Goal: Find specific page/section: Find specific page/section

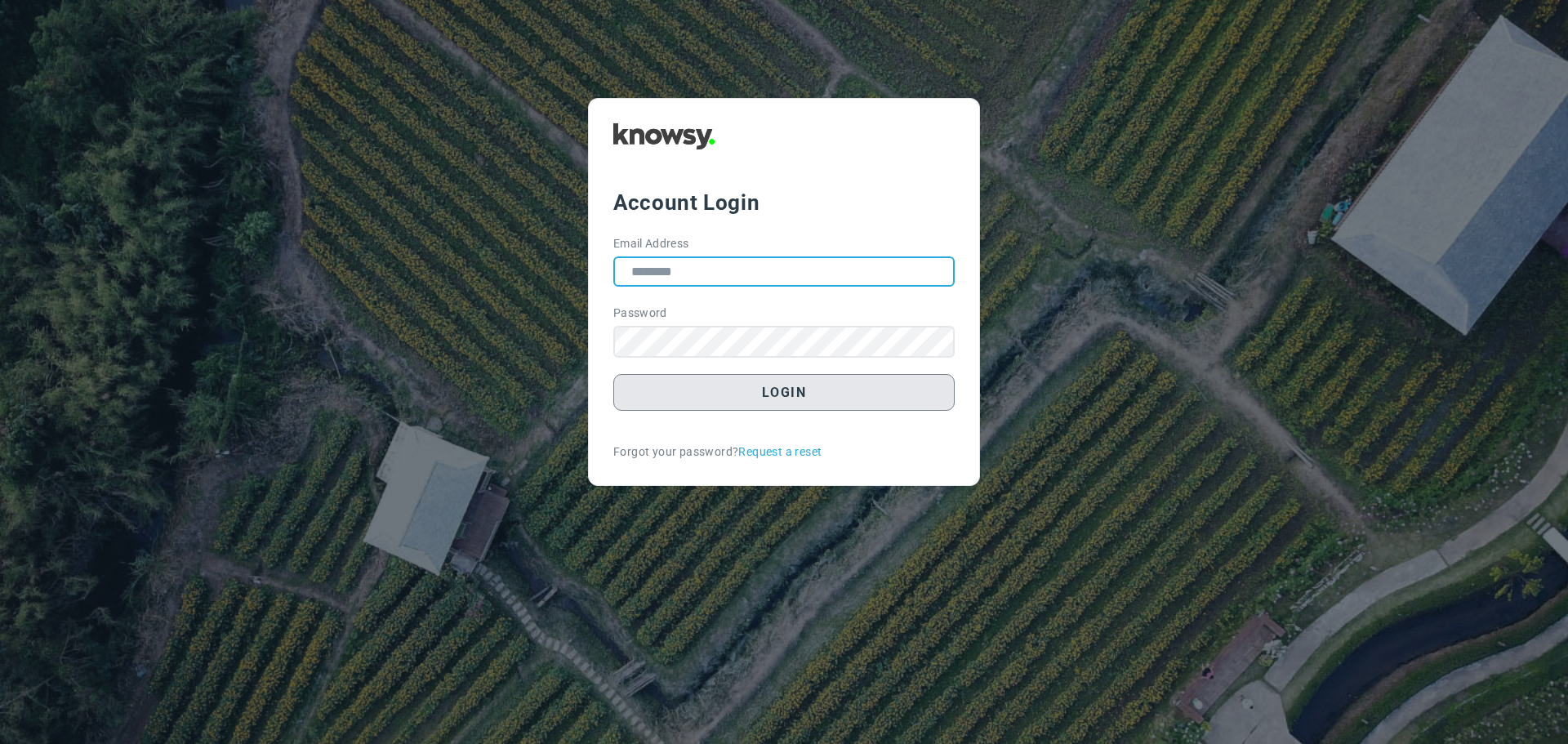
type input "**********"
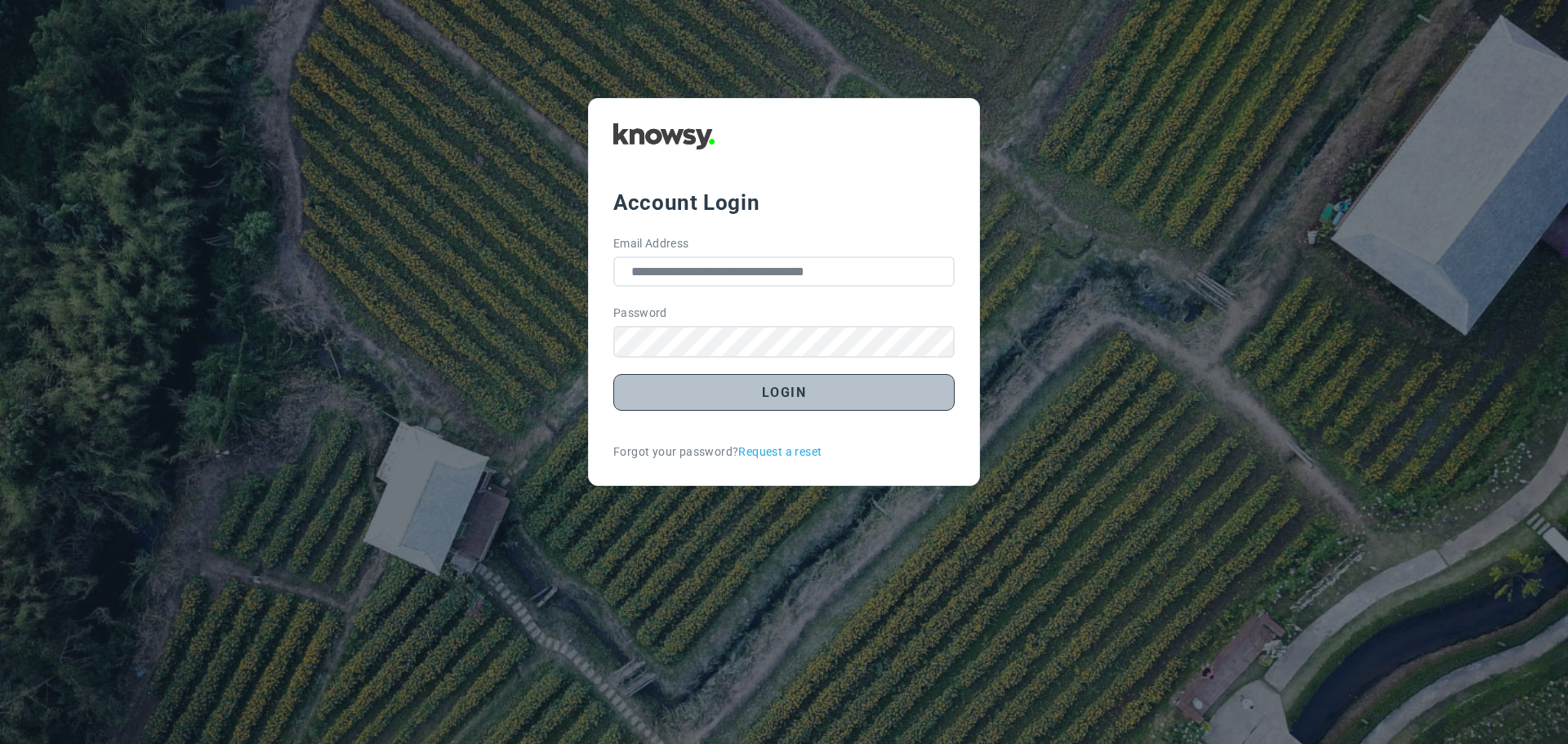
click at [784, 387] on button "Login" at bounding box center [784, 392] width 341 height 37
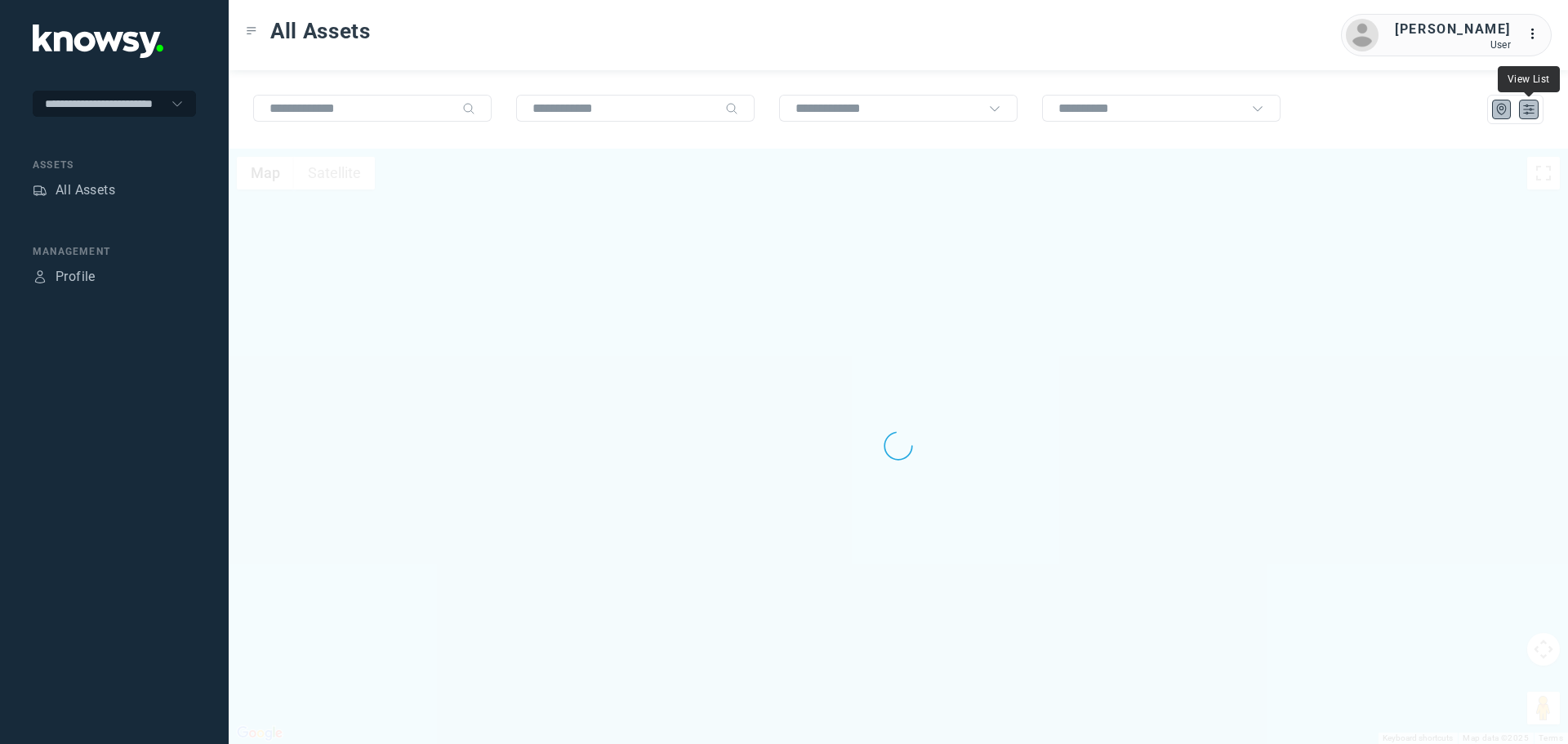
click at [1525, 112] on icon "List" at bounding box center [1529, 109] width 15 height 15
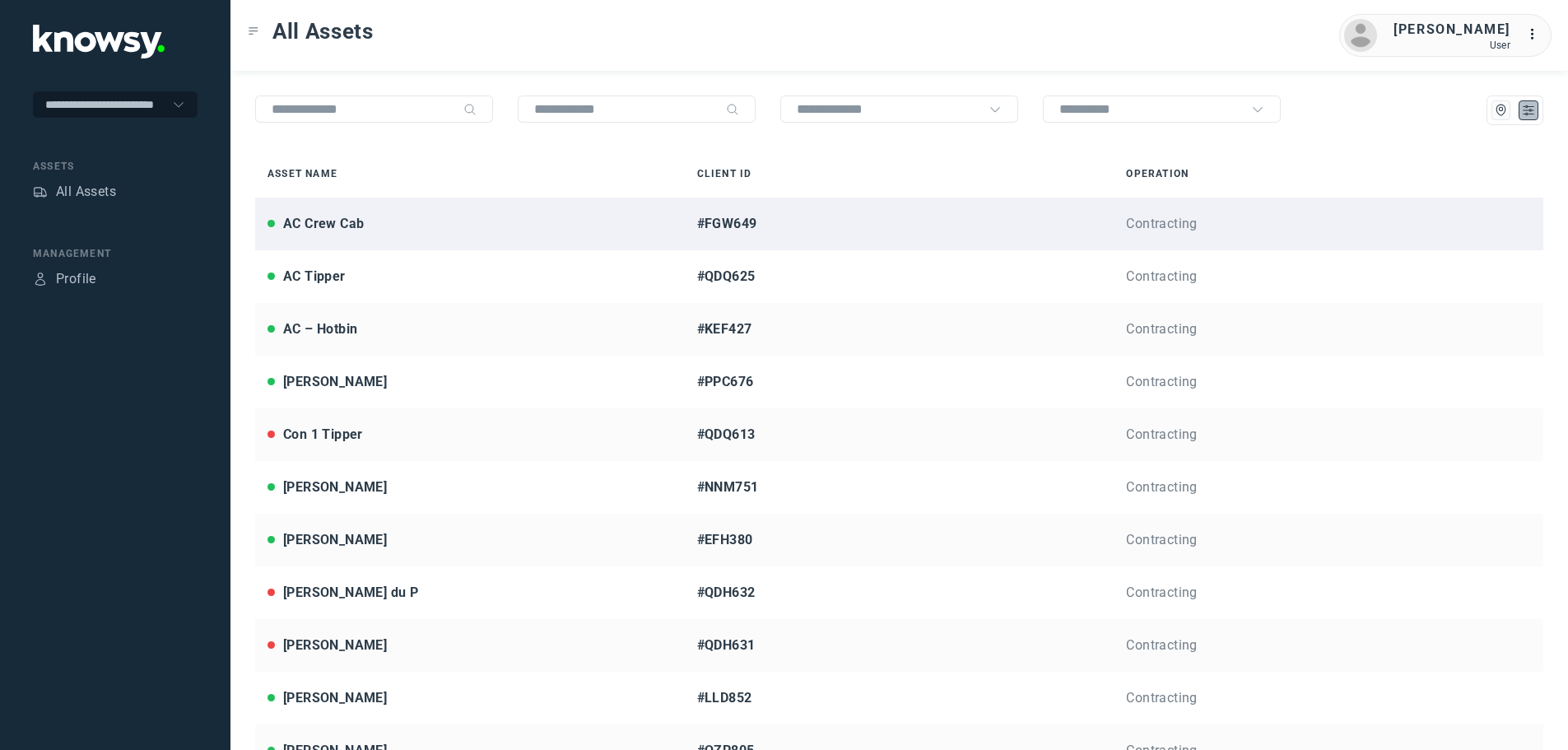
click at [345, 216] on div "AC Crew Cab" at bounding box center [323, 224] width 80 height 19
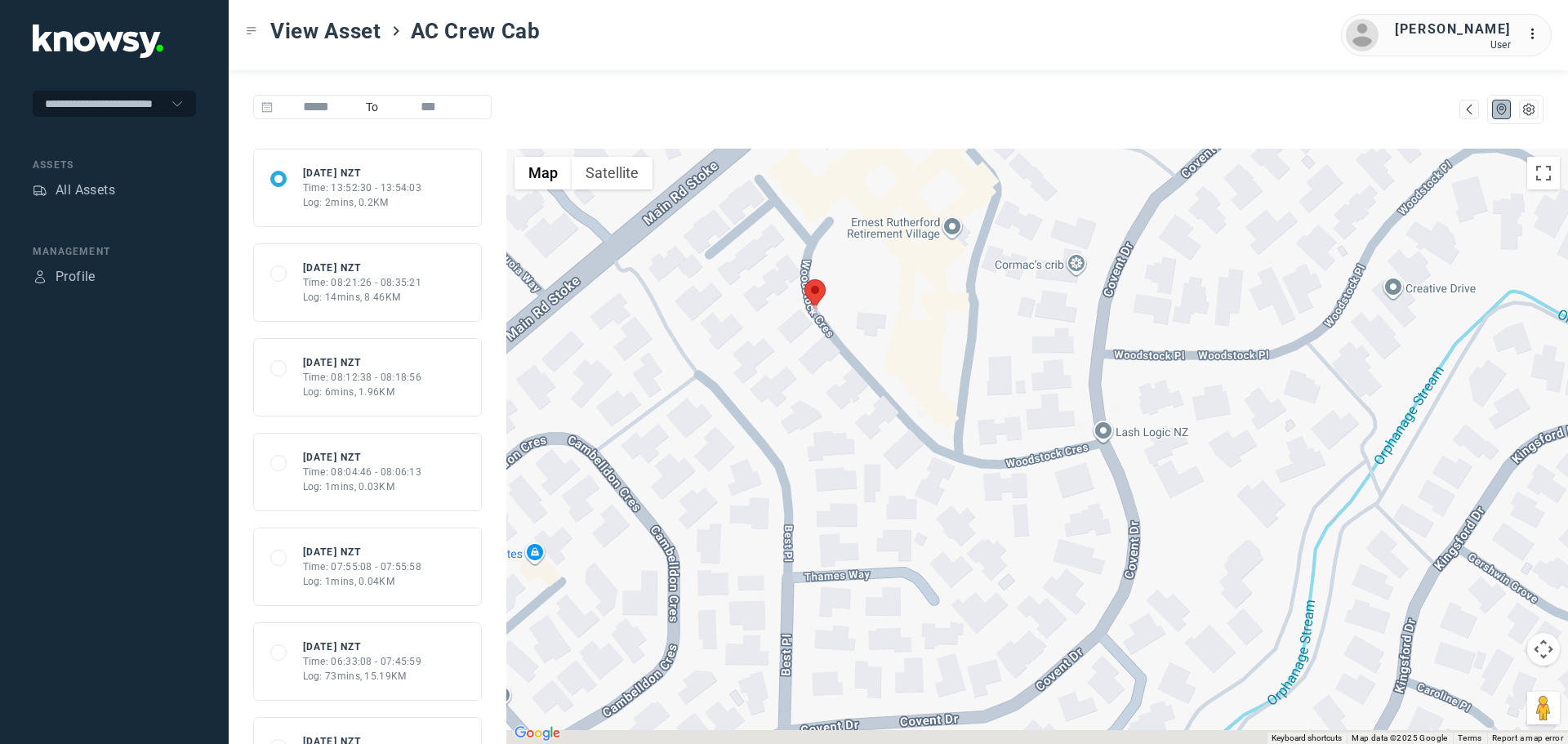
drag, startPoint x: 992, startPoint y: 509, endPoint x: 967, endPoint y: 452, distance: 62.2
click at [967, 452] on div at bounding box center [1036, 446] width 1061 height 596
click at [603, 172] on button "Satellite" at bounding box center [612, 173] width 81 height 33
